Goal: Transaction & Acquisition: Purchase product/service

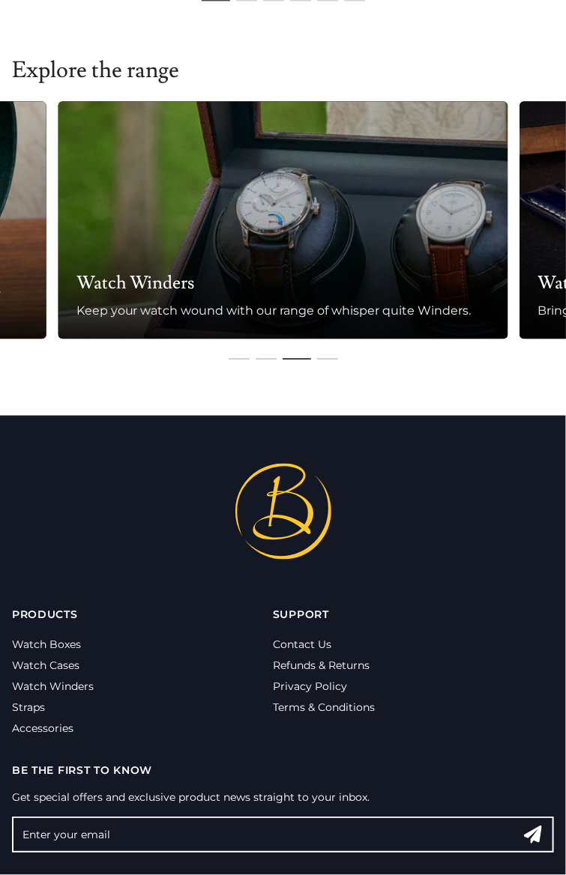
scroll to position [797, 0]
click at [81, 651] on link "Watch Boxes" at bounding box center [46, 644] width 69 height 13
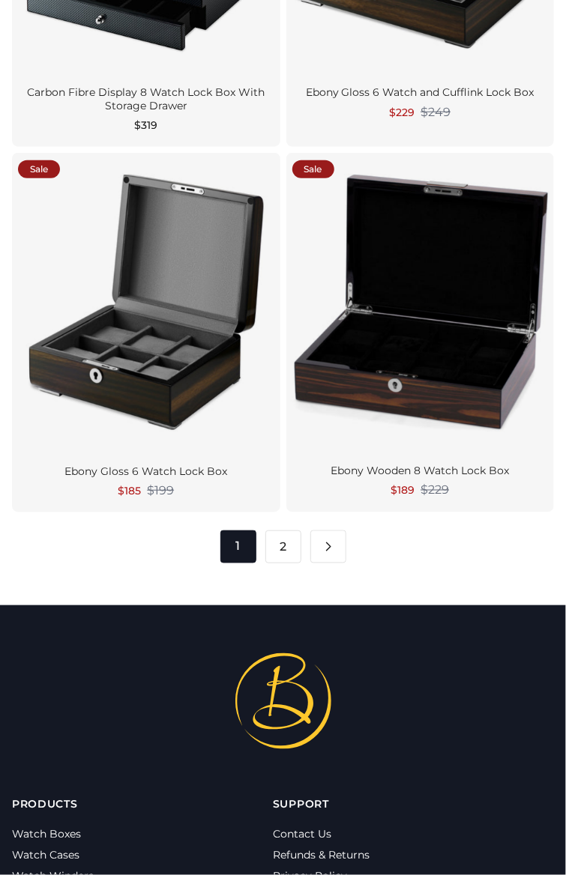
scroll to position [4320, 0]
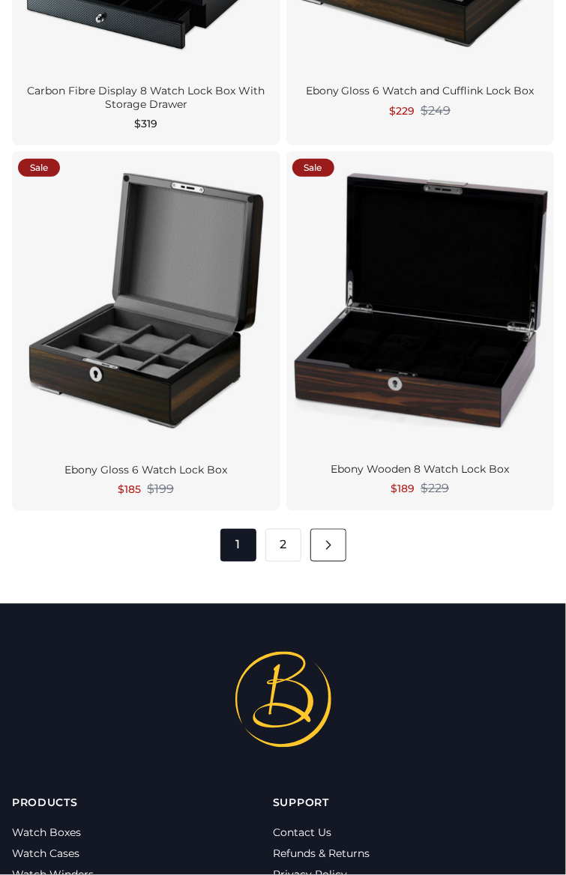
click at [346, 549] on link "Pagination" at bounding box center [328, 545] width 36 height 33
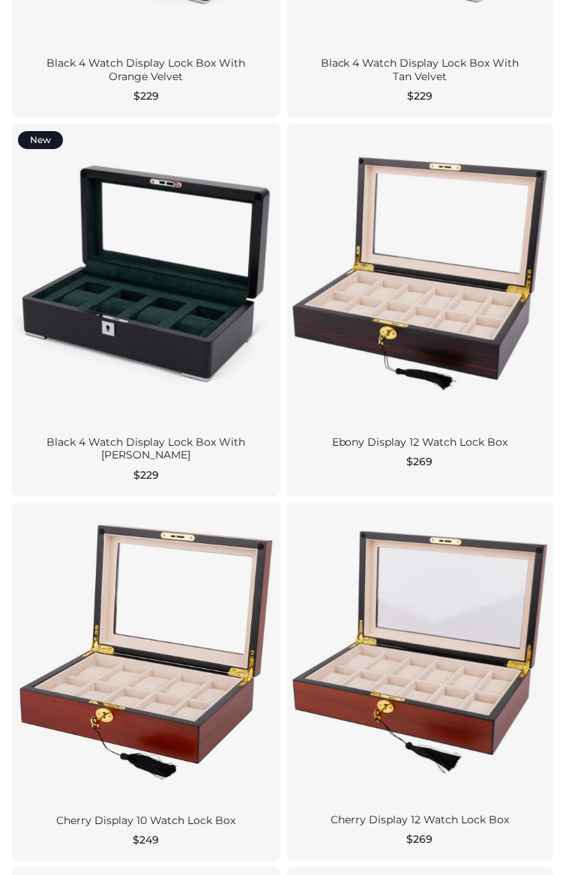
scroll to position [1373, 0]
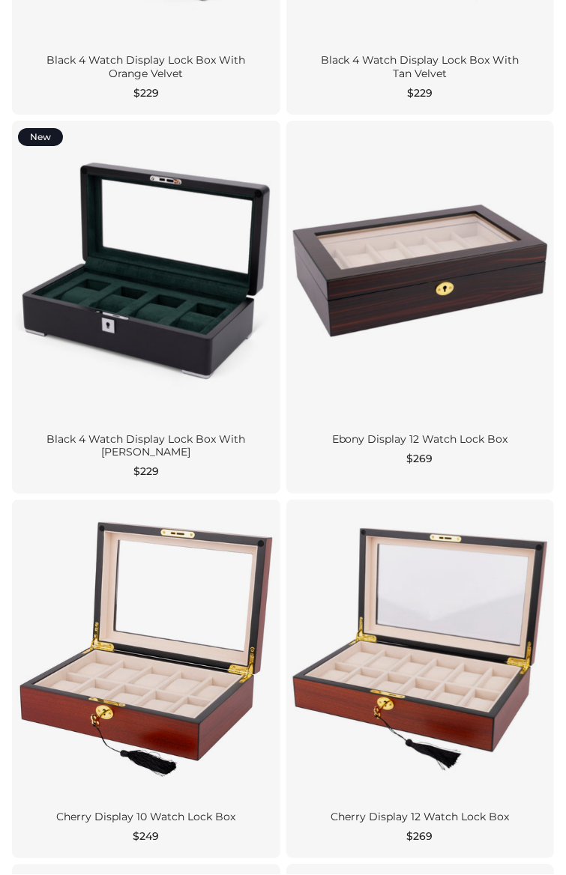
click at [511, 351] on div at bounding box center [420, 271] width 268 height 300
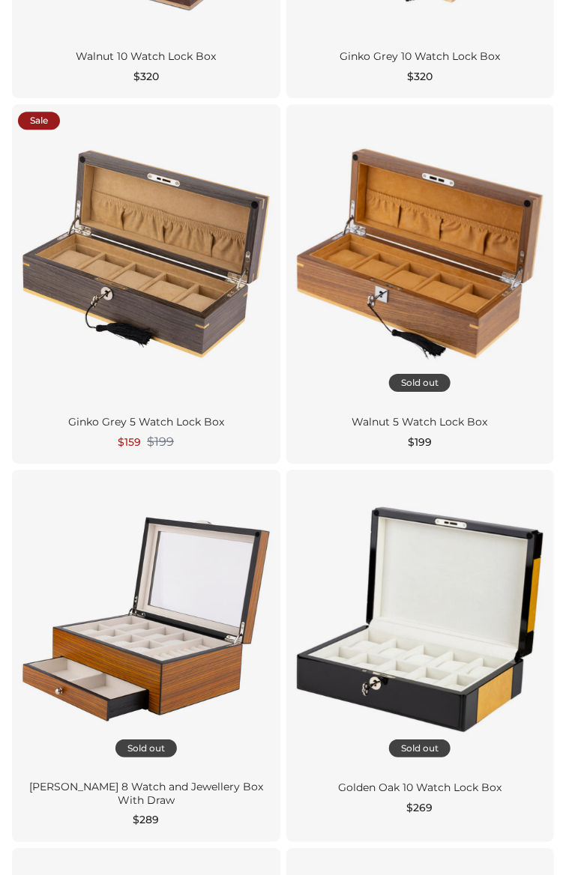
scroll to position [988, 0]
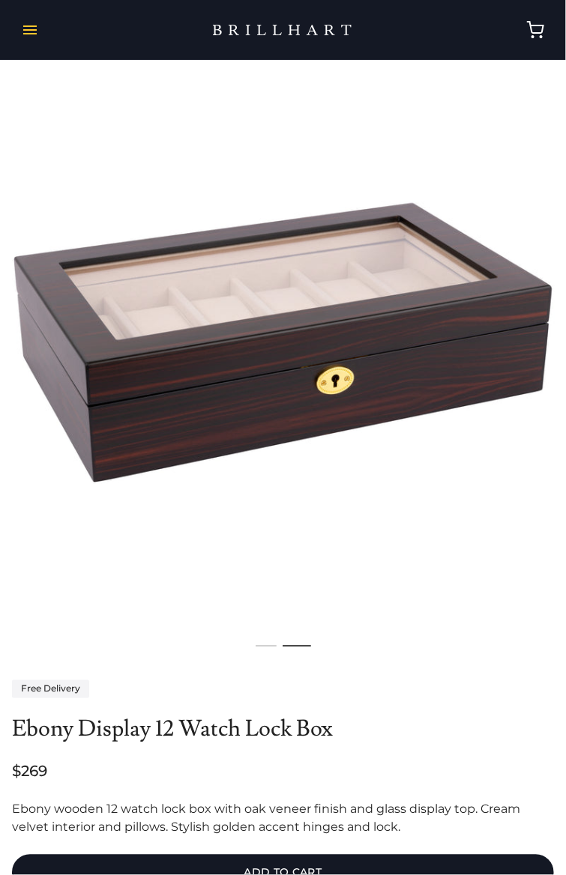
click at [33, 36] on button "button" at bounding box center [30, 30] width 36 height 42
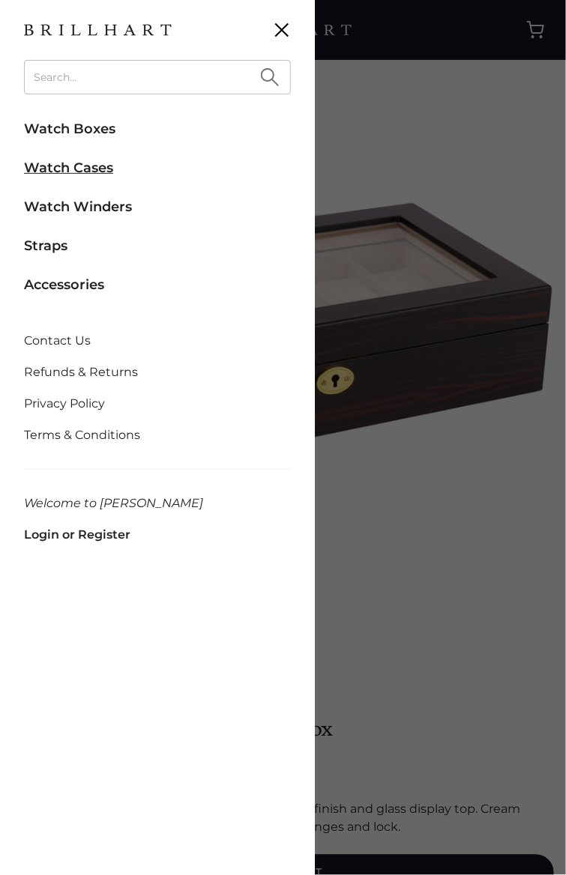
click at [87, 173] on link "Watch Cases" at bounding box center [157, 167] width 267 height 33
click at [106, 121] on link "Watch Boxes" at bounding box center [157, 128] width 267 height 33
click at [97, 82] on input "search" at bounding box center [157, 77] width 267 height 34
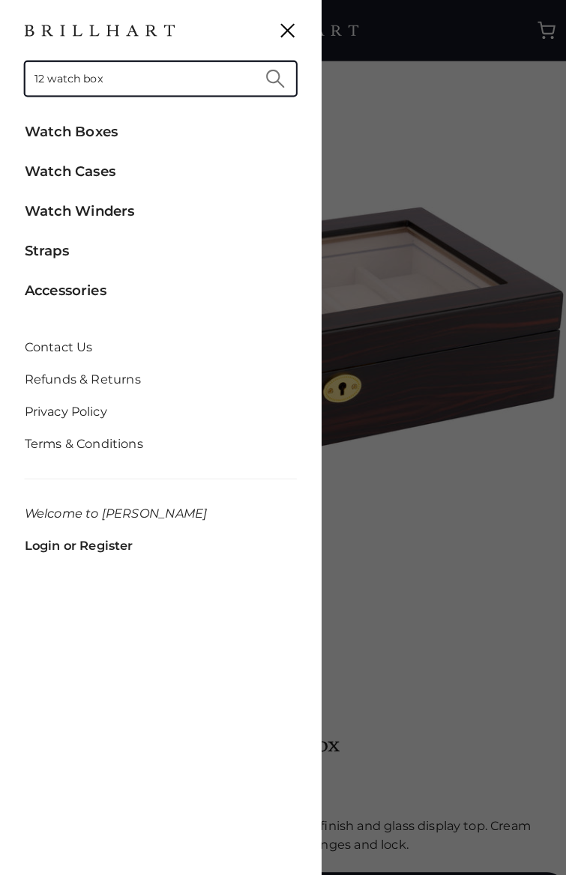
type input "12 watch box"
click at [278, 81] on button "Search" at bounding box center [270, 77] width 42 height 34
